Goal: Use online tool/utility: Utilize a website feature to perform a specific function

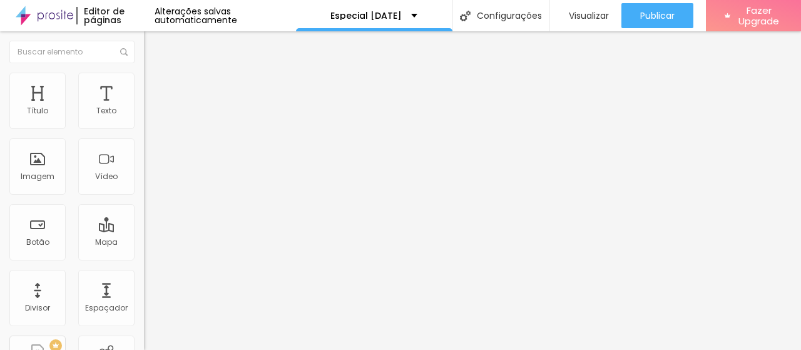
scroll to position [9, 0]
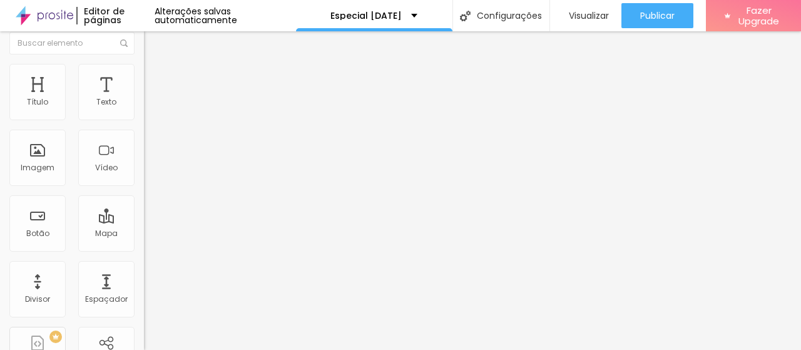
type input "1.7"
type input "1.6"
type input "1.5"
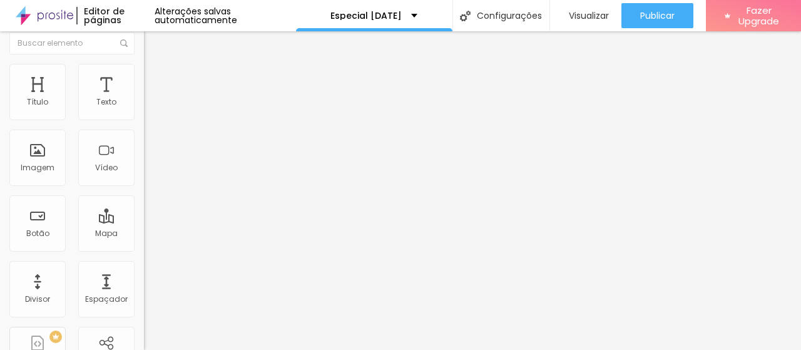
type input "1.5"
type input "1.4"
type input "1.3"
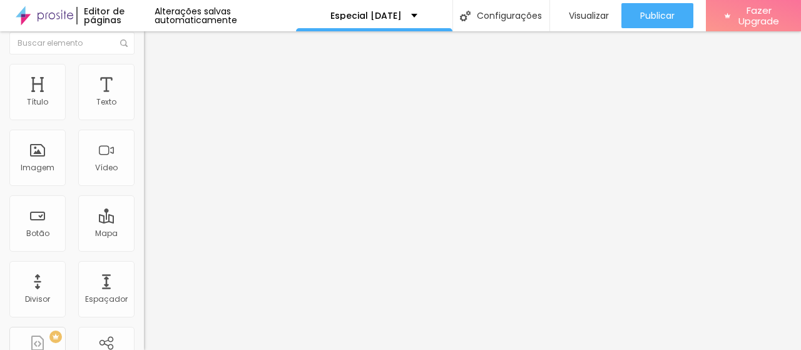
type input "1.2"
type input "1.1"
type input "0.9"
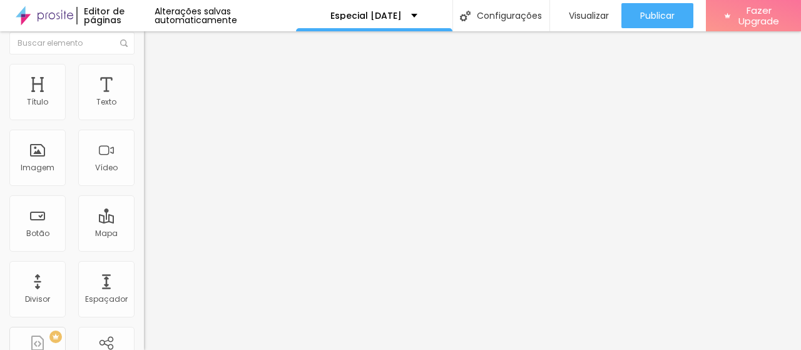
type input "0.9"
type input "0.8"
type input "0.7"
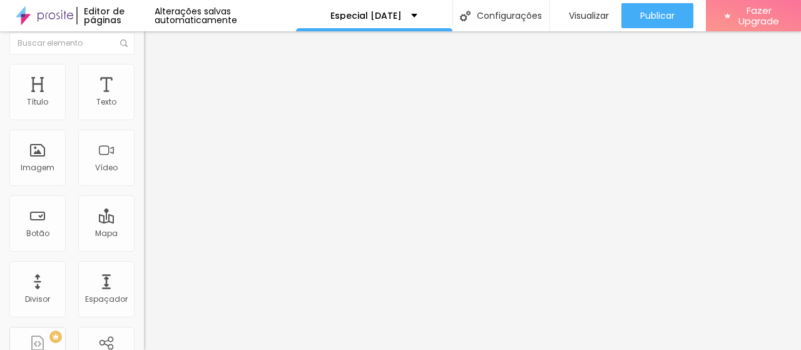
type input "0.6"
type input "0.5"
type input "0.6"
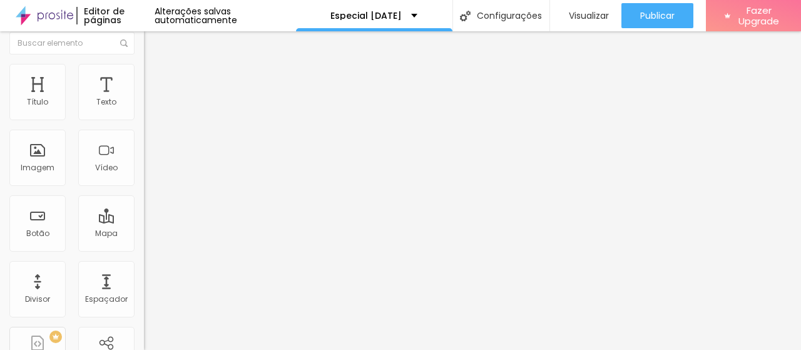
type input "0.6"
type input "0.7"
type input "0.8"
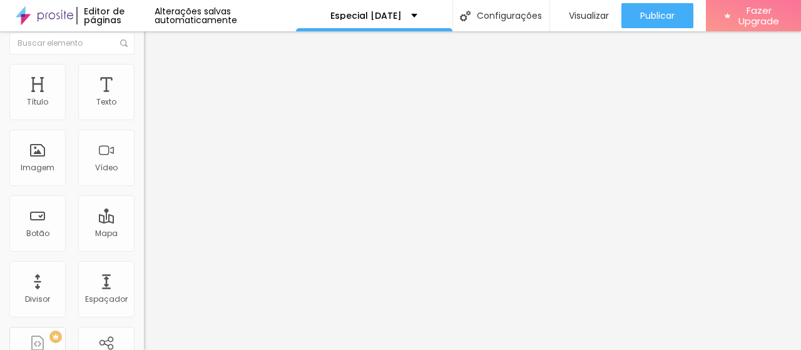
type input "0.9"
type input "1"
type input "1.1"
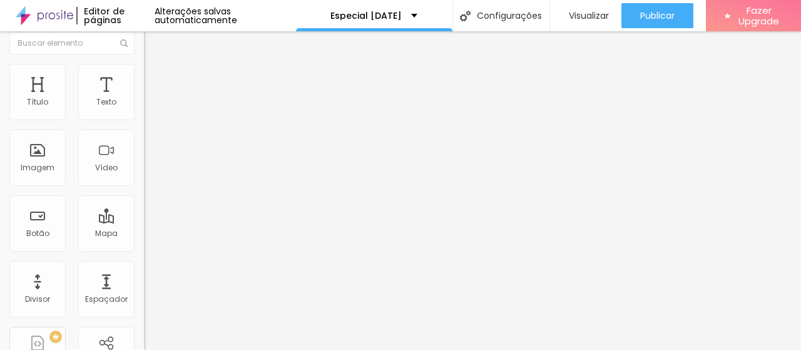
type input "1.1"
type input "1.2"
type input "1.5"
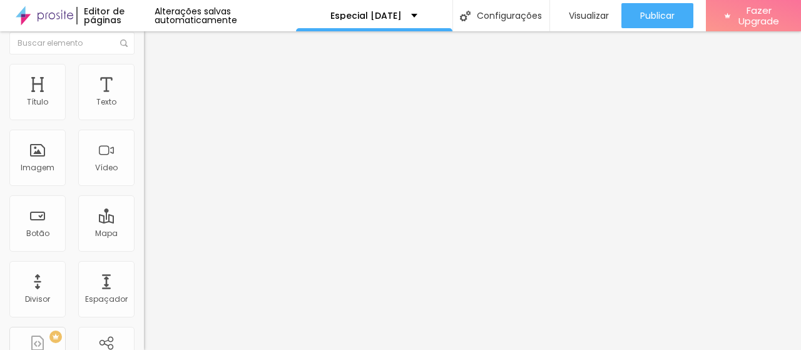
type input "1.6"
type input "1.7"
type input "1.6"
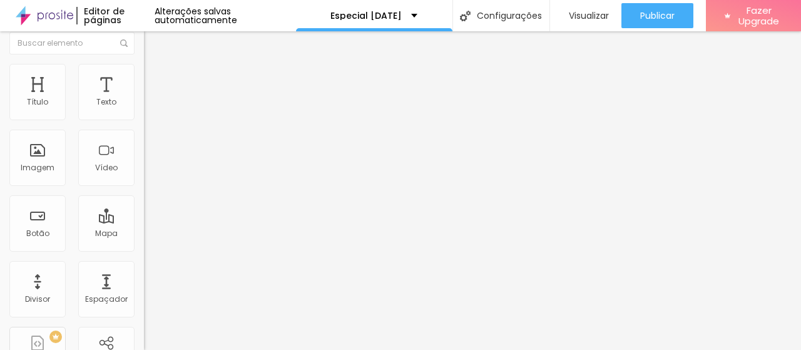
type input "1.6"
type input "1.5"
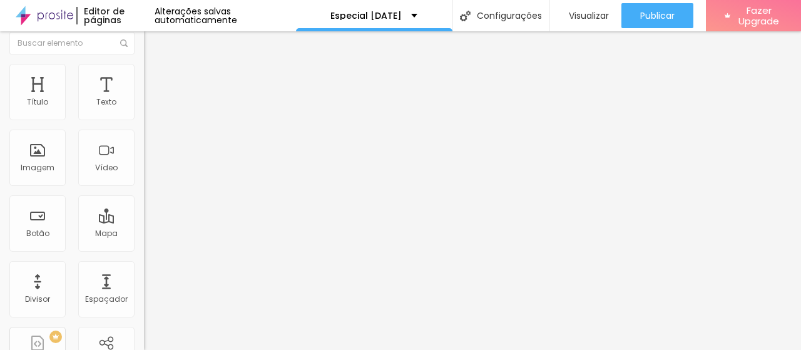
click at [144, 138] on span "Titulo 5" at bounding box center [158, 133] width 28 height 11
click at [144, 147] on span "Titulo 6" at bounding box center [156, 142] width 24 height 9
click at [155, 76] on span "Avançado" at bounding box center [175, 72] width 41 height 11
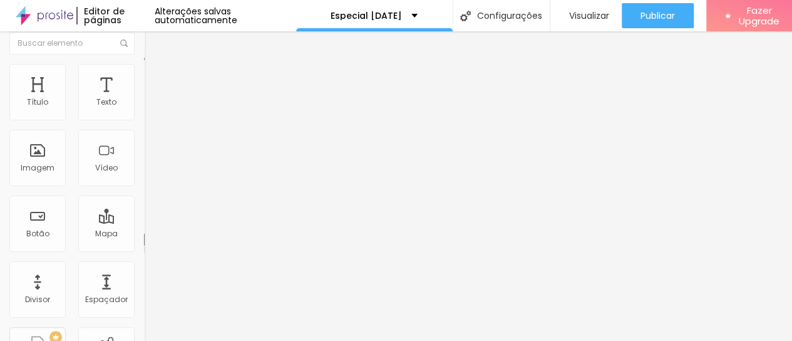
click at [144, 63] on img at bounding box center [149, 56] width 11 height 11
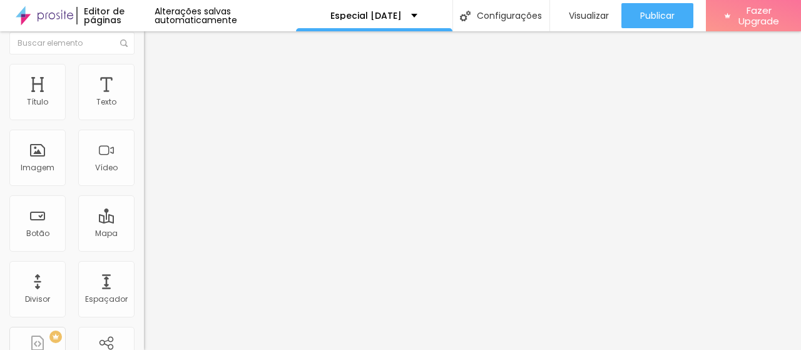
type input "52"
type input "46"
type input "35"
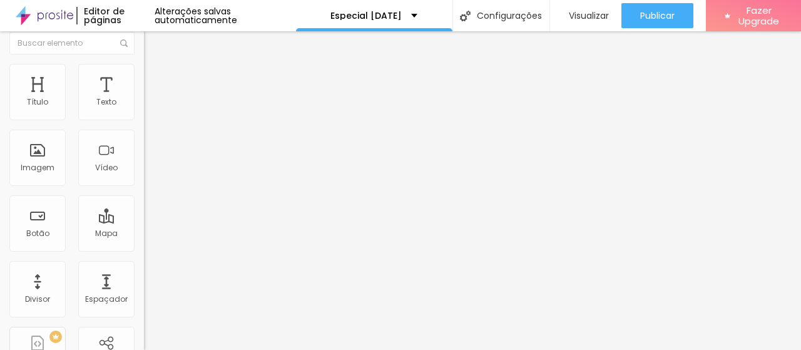
type input "35"
type input "34"
type input "36"
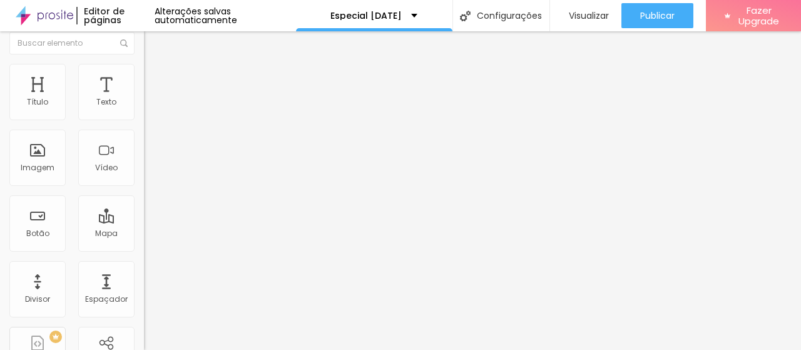
type input "38"
type input "39"
type input "41"
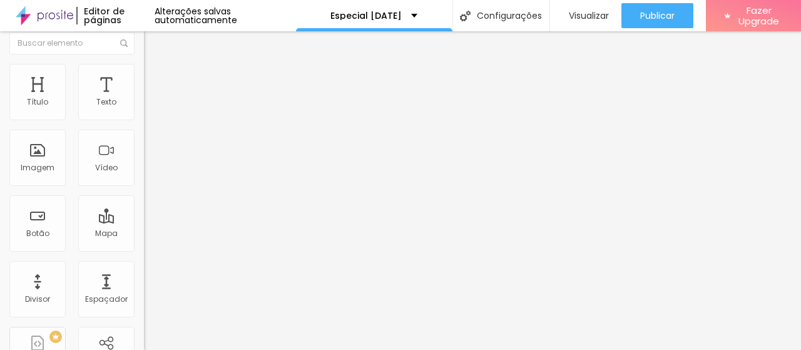
type input "41"
type input "42"
type input "43"
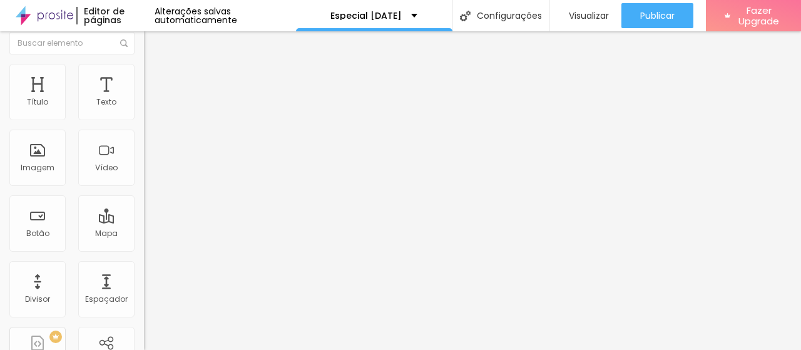
type input "44"
type input "45"
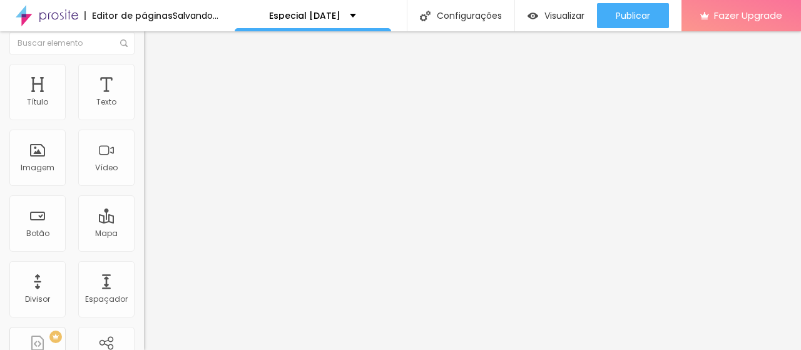
type input "46"
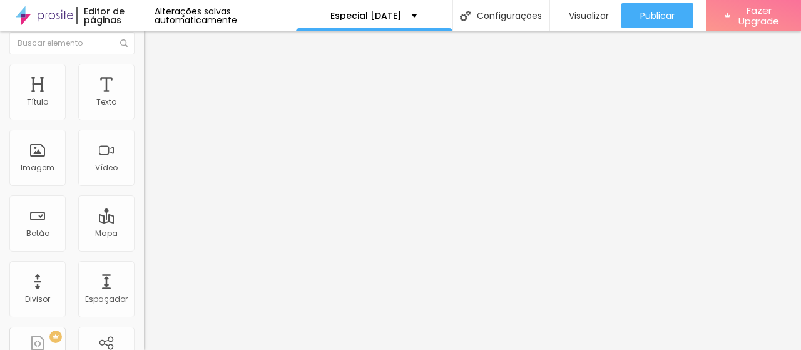
type input "46"
click at [144, 291] on input "range" at bounding box center [184, 296] width 81 height 10
